Goal: Transaction & Acquisition: Purchase product/service

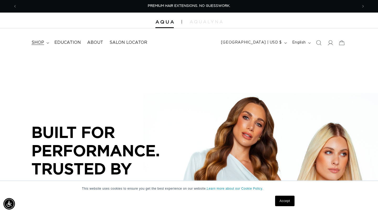
click at [42, 41] on span "shop" at bounding box center [38, 43] width 13 height 6
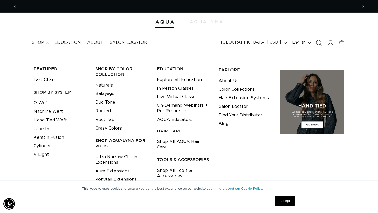
scroll to position [0, 682]
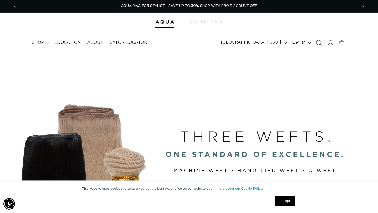
click at [319, 43] on icon "Search" at bounding box center [319, 43] width 6 height 6
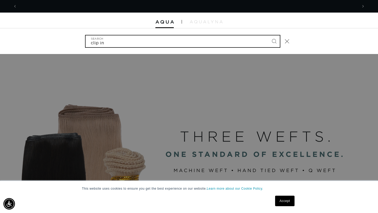
scroll to position [0, 0]
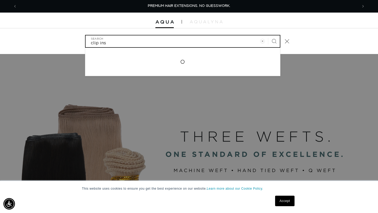
type input "clip ins"
click at [269, 35] on button "Search" at bounding box center [275, 41] width 12 height 12
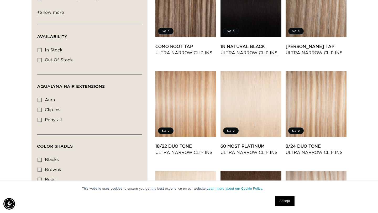
scroll to position [254, 0]
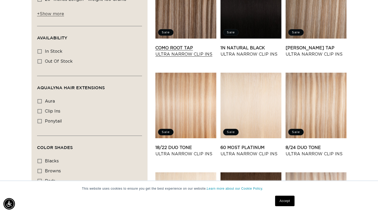
click at [192, 45] on link "Como Root Tap Ultra Narrow Clip Ins" at bounding box center [186, 51] width 61 height 13
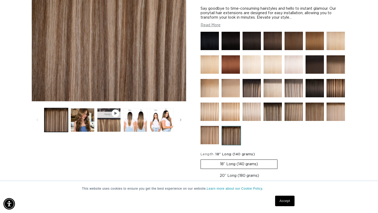
scroll to position [0, 341]
click at [251, 86] on img at bounding box center [252, 88] width 18 height 18
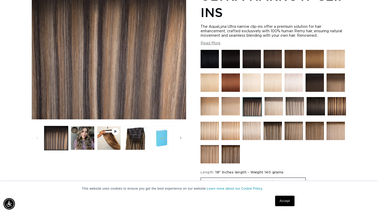
scroll to position [0, 682]
click at [213, 79] on img at bounding box center [210, 83] width 18 height 18
